Goal: Transaction & Acquisition: Purchase product/service

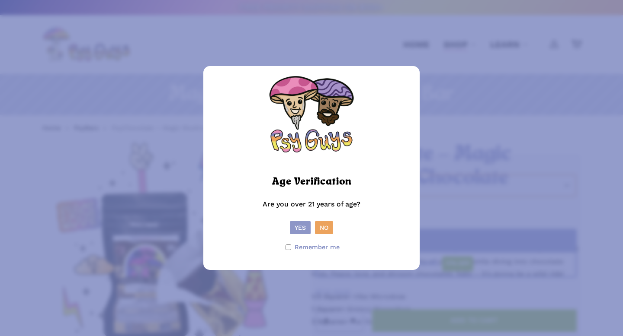
click at [296, 223] on button "Yes" at bounding box center [300, 227] width 21 height 13
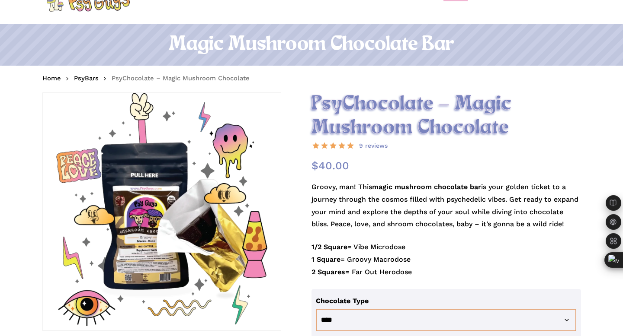
scroll to position [57, 0]
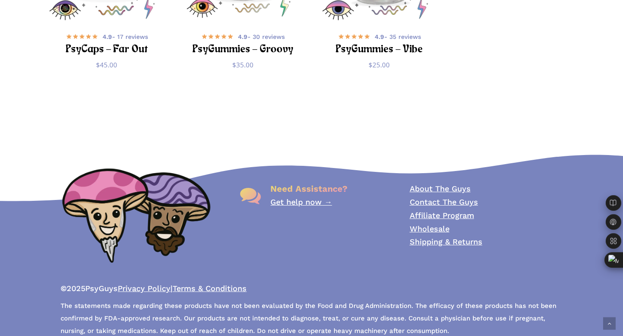
scroll to position [3100, 0]
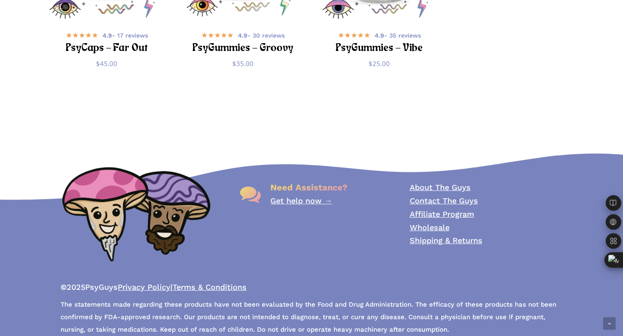
click at [420, 183] on link "About The Guys" at bounding box center [439, 187] width 61 height 9
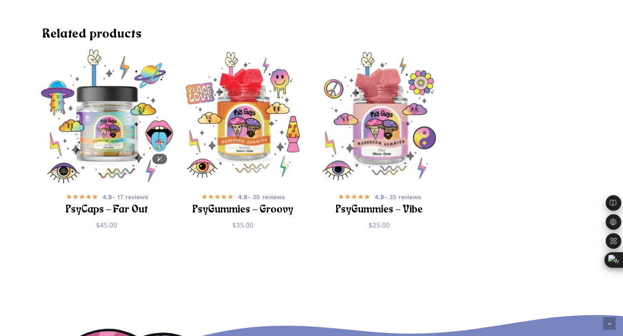
scroll to position [2938, 0]
